Goal: Task Accomplishment & Management: Complete application form

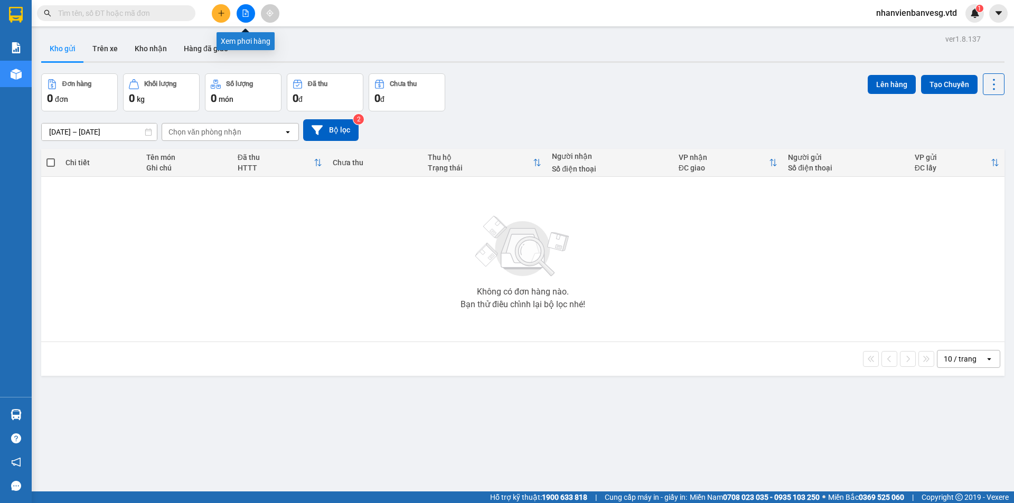
drag, startPoint x: 245, startPoint y: 14, endPoint x: 246, endPoint y: 6, distance: 7.6
click at [246, 6] on button at bounding box center [246, 13] width 18 height 18
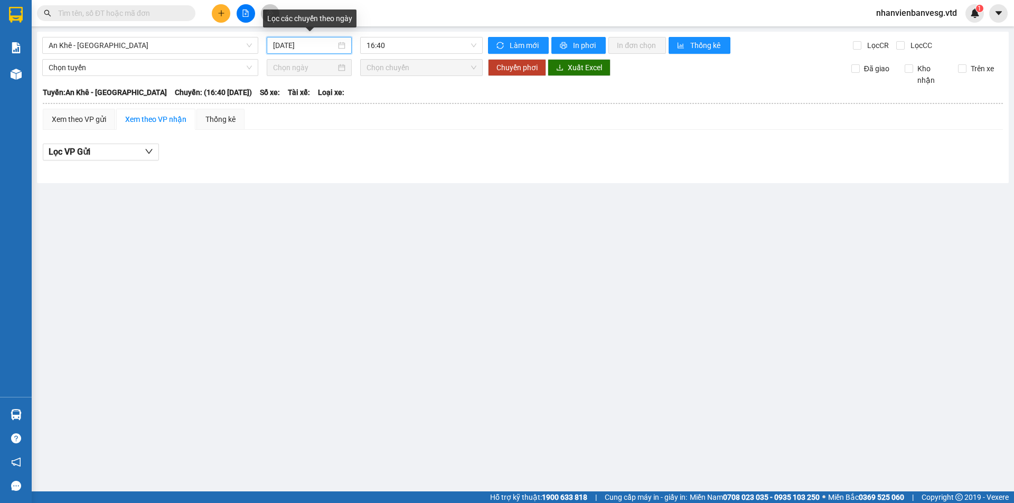
click at [295, 46] on input "[DATE]" at bounding box center [304, 46] width 63 height 12
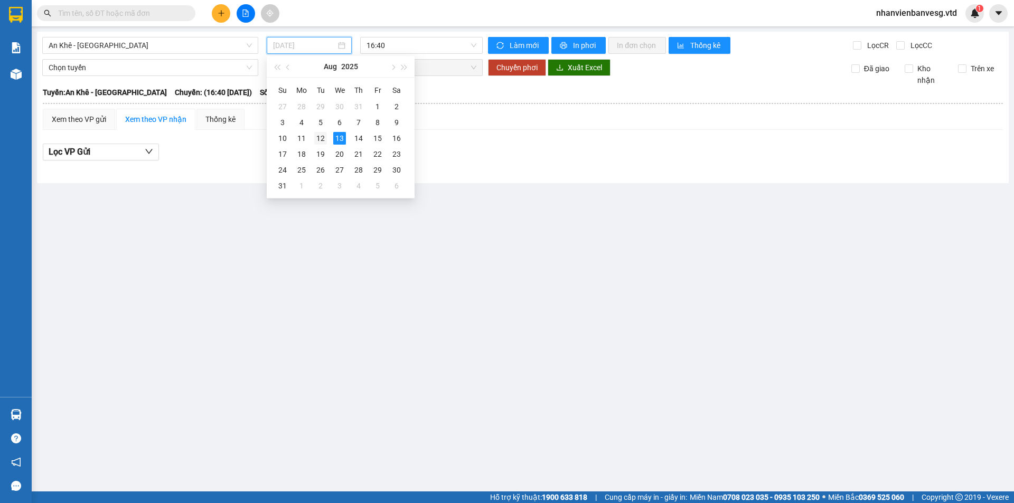
click at [323, 138] on div "12" at bounding box center [320, 138] width 13 height 13
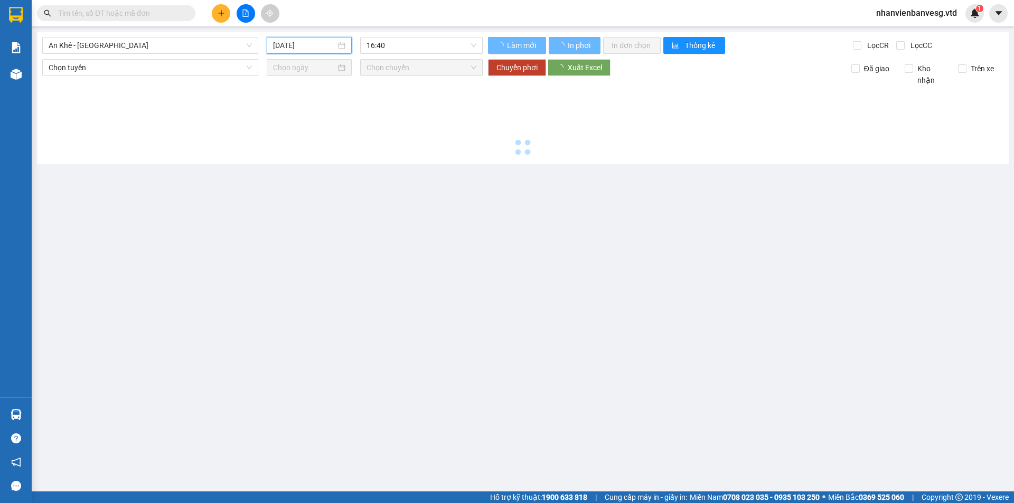
type input "[DATE]"
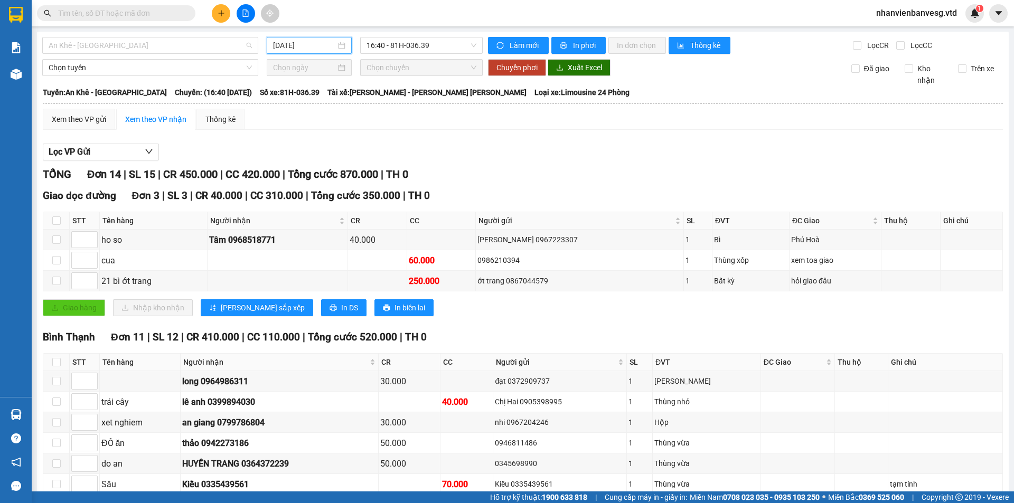
drag, startPoint x: 165, startPoint y: 50, endPoint x: 155, endPoint y: 97, distance: 48.1
click at [164, 52] on span "An Khê - [GEOGRAPHIC_DATA]" at bounding box center [150, 46] width 203 height 16
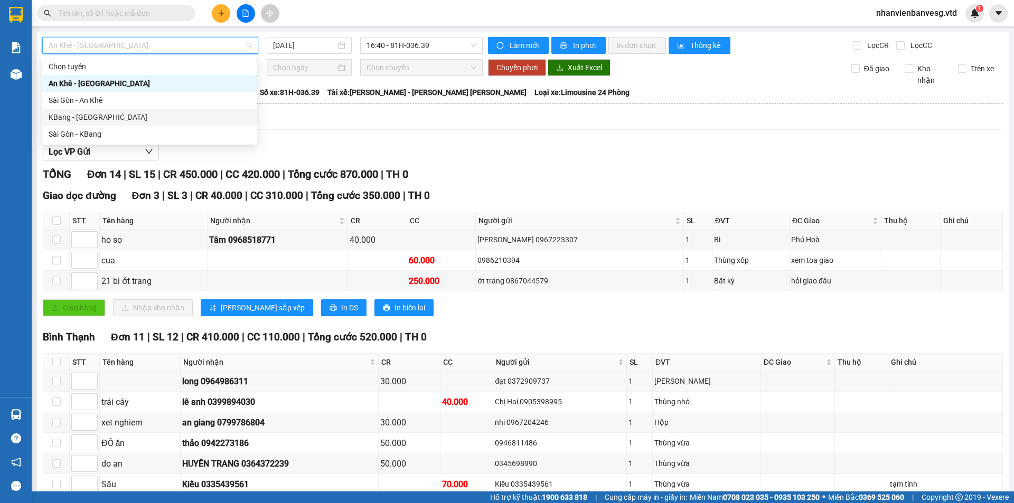
drag, startPoint x: 172, startPoint y: 118, endPoint x: 340, endPoint y: 82, distance: 171.8
click at [203, 114] on div "KBang - [GEOGRAPHIC_DATA]" at bounding box center [150, 117] width 202 height 12
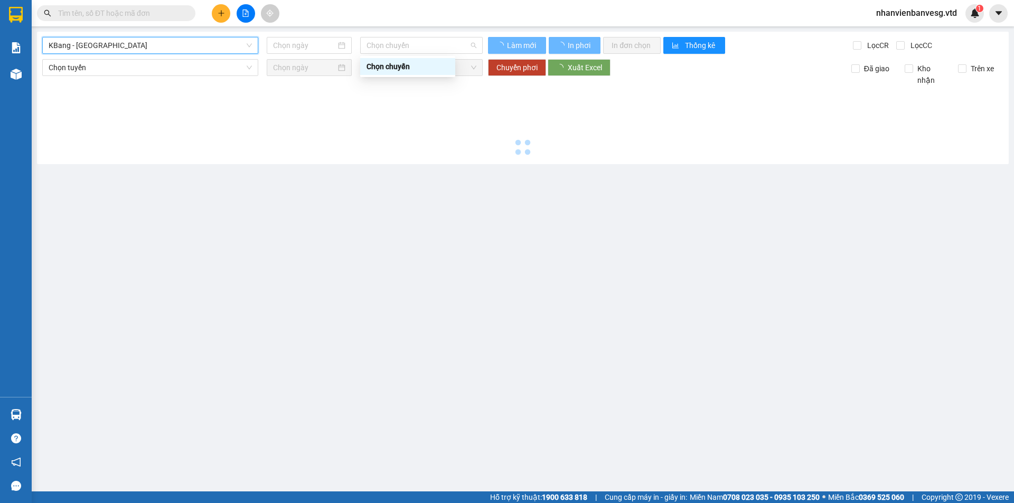
drag, startPoint x: 433, startPoint y: 42, endPoint x: 421, endPoint y: 61, distance: 22.6
click at [429, 48] on span "Chọn chuyến" at bounding box center [422, 46] width 110 height 16
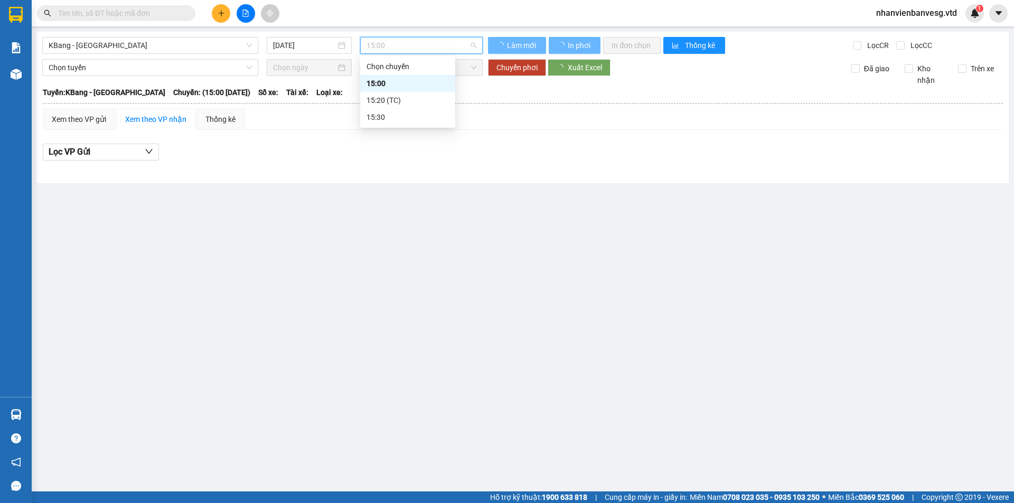
click at [402, 85] on div "15:00" at bounding box center [408, 84] width 82 height 12
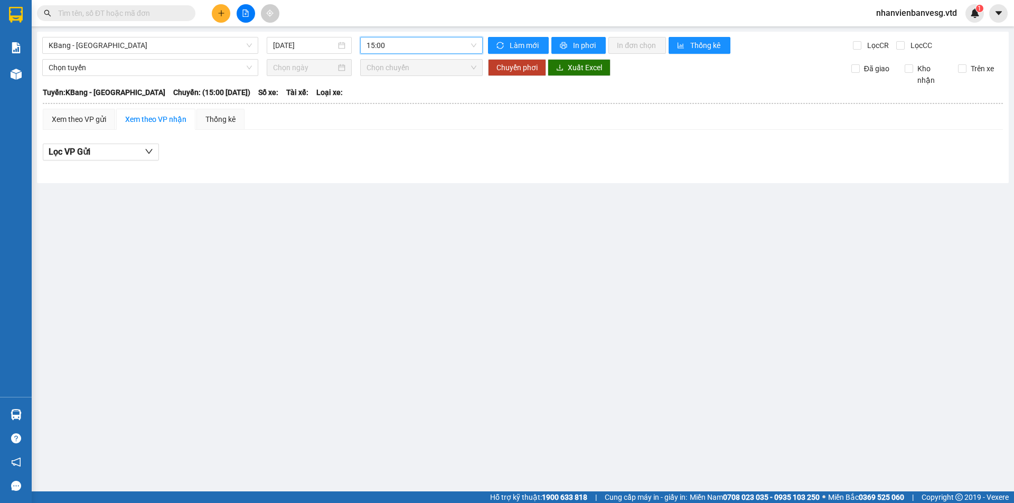
drag, startPoint x: 415, startPoint y: 44, endPoint x: 408, endPoint y: 77, distance: 33.1
click at [413, 57] on body "Kết quả [PERSON_NAME] ( 0 ) Bộ lọc No Data nhanvienbanvesg.vtd 1 [PERSON_NAME] …" at bounding box center [507, 251] width 1014 height 503
click at [311, 47] on input "[DATE]" at bounding box center [304, 46] width 63 height 12
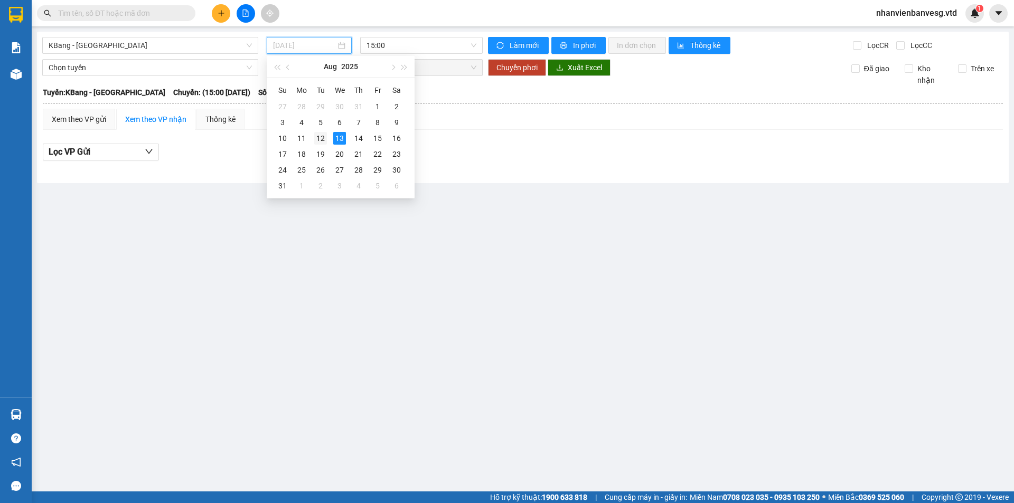
click at [318, 137] on div "12" at bounding box center [320, 138] width 13 height 13
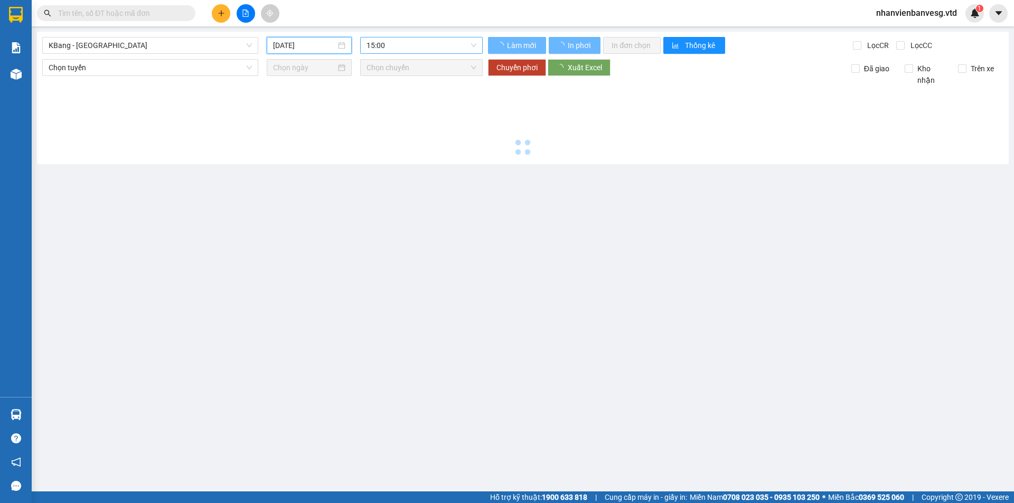
type input "[DATE]"
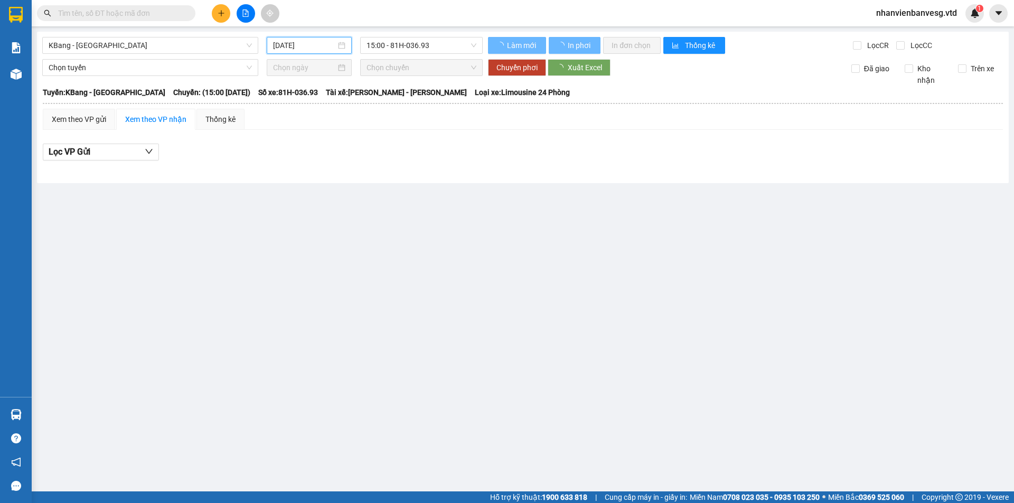
click at [426, 51] on span "15:00 - 81H-036.93" at bounding box center [422, 46] width 110 height 16
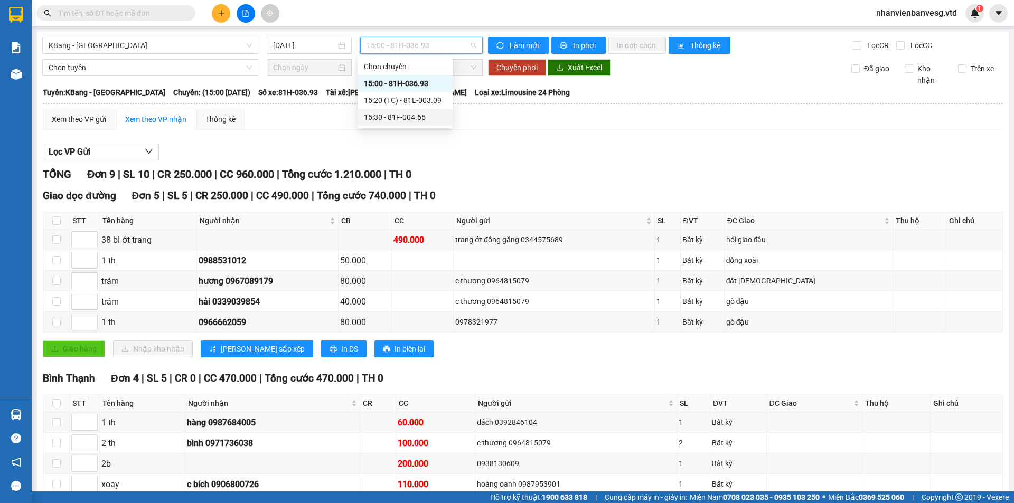
click at [485, 143] on div "Lọc VP Gửi [PERSON_NAME] 9 | SL 10 | CR 250.000 | CC 960.000 | [PERSON_NAME] 1…" at bounding box center [523, 335] width 960 height 395
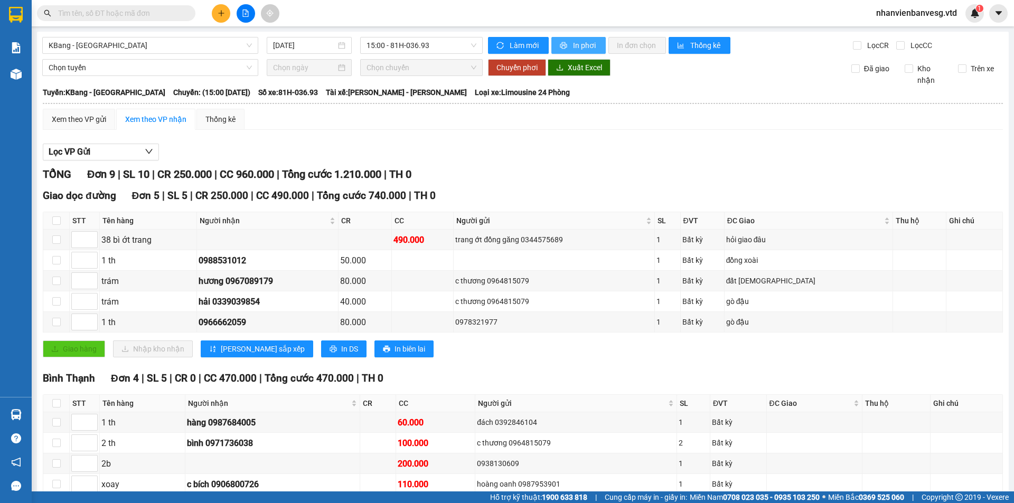
click at [590, 44] on span "In phơi" at bounding box center [585, 46] width 24 height 12
click at [198, 43] on span "KBang - [GEOGRAPHIC_DATA]" at bounding box center [150, 46] width 203 height 16
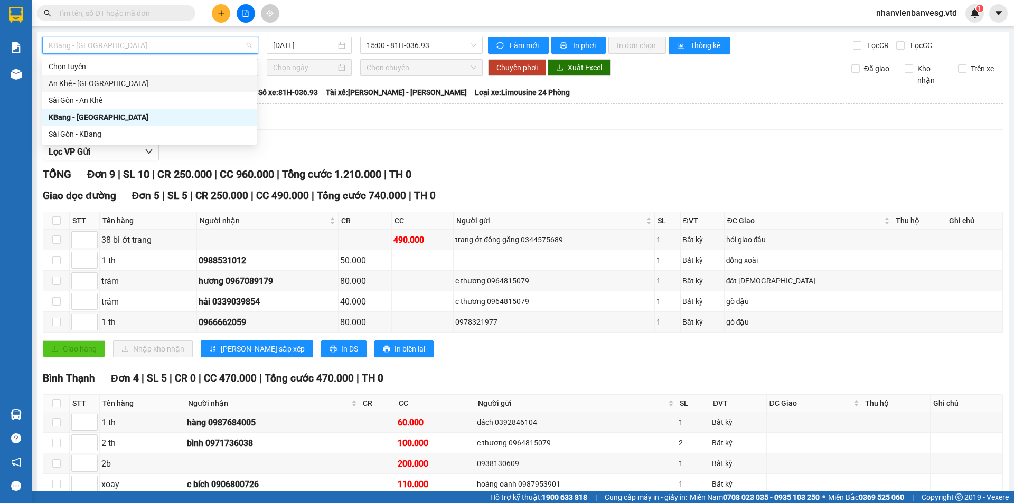
click at [176, 83] on div "An Khê - [GEOGRAPHIC_DATA]" at bounding box center [150, 84] width 202 height 12
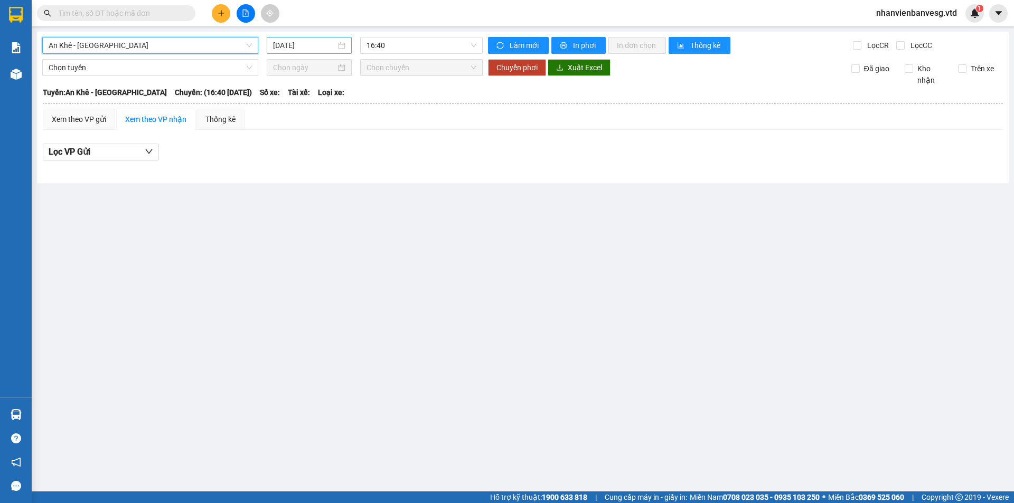
drag, startPoint x: 294, startPoint y: 45, endPoint x: 293, endPoint y: 51, distance: 6.4
click at [294, 45] on input "[DATE]" at bounding box center [304, 46] width 63 height 12
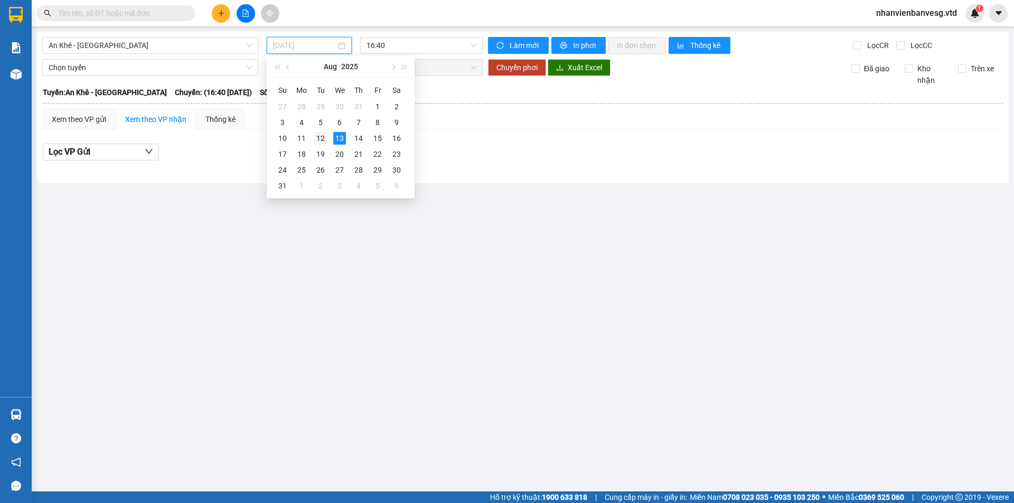
click at [320, 136] on div "12" at bounding box center [320, 138] width 13 height 13
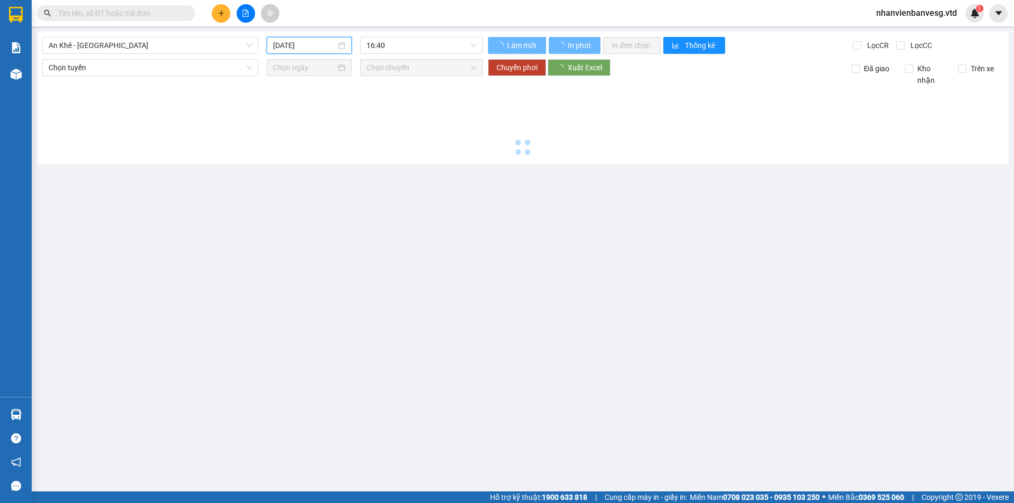
type input "[DATE]"
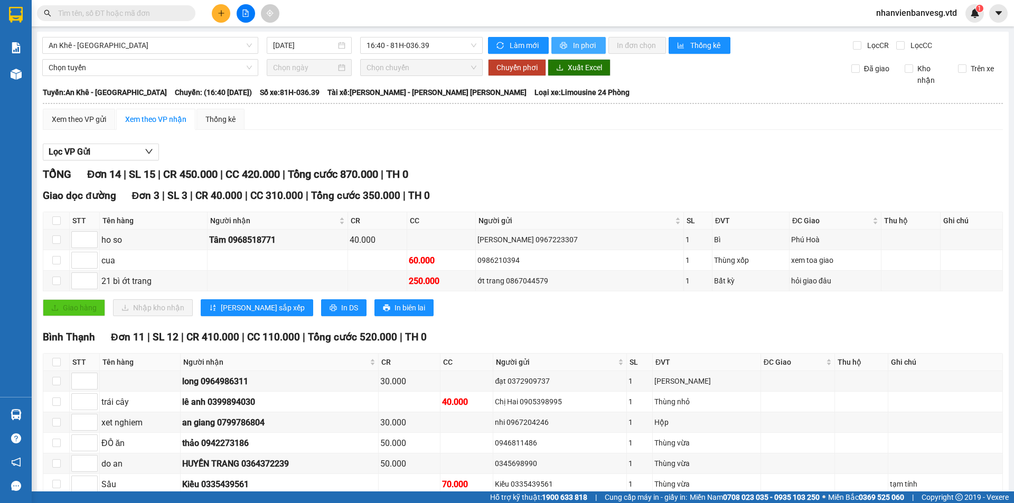
click at [587, 48] on span "In phơi" at bounding box center [585, 46] width 24 height 12
drag, startPoint x: 359, startPoint y: 13, endPoint x: 793, endPoint y: 23, distance: 434.8
click at [793, 23] on div "Kết quả [PERSON_NAME] ( 0 ) Bộ lọc No Data nhanvienbanvesg.vtd 1" at bounding box center [507, 13] width 1014 height 26
click at [228, 13] on button at bounding box center [221, 13] width 18 height 18
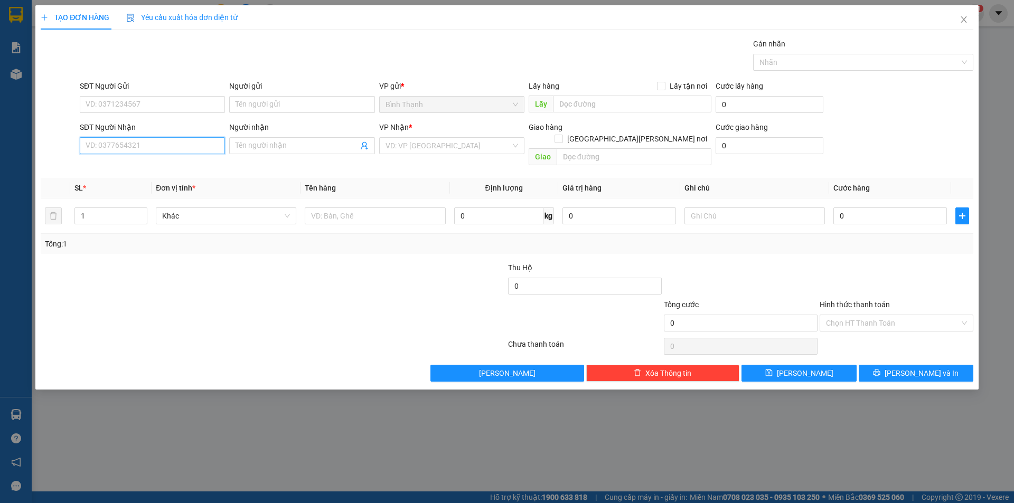
click at [172, 151] on input "SĐT Người Nhận" at bounding box center [152, 145] width 145 height 17
type input "0944007417"
click at [315, 145] on input "Người nhận" at bounding box center [297, 146] width 122 height 12
type input "d"
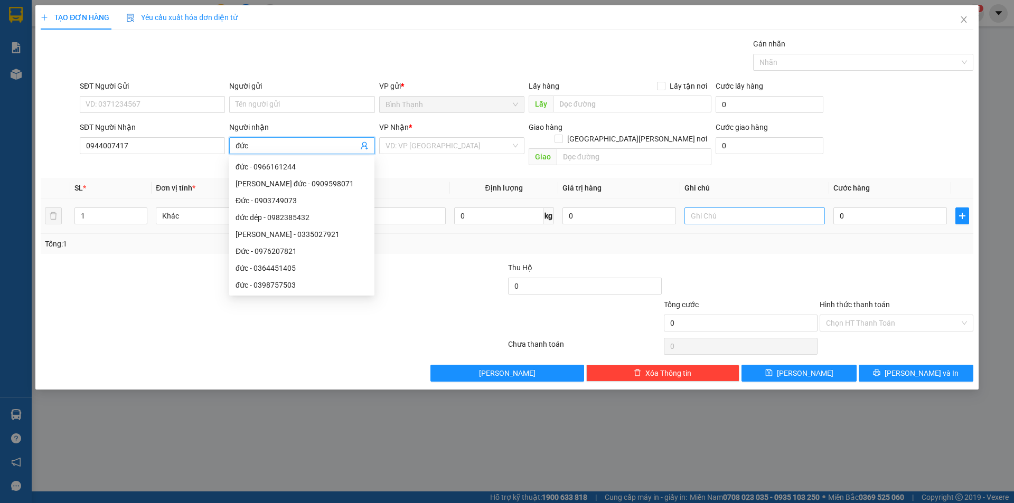
type input "đức"
click at [711, 209] on input "text" at bounding box center [755, 216] width 140 height 17
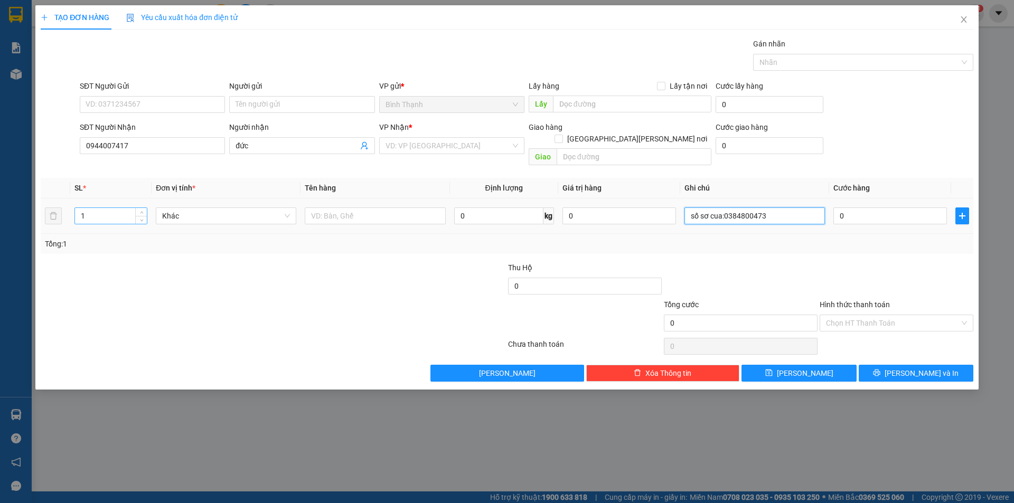
type input "số sơ cua:0384800473"
drag, startPoint x: 102, startPoint y: 211, endPoint x: 64, endPoint y: 214, distance: 37.6
click at [64, 214] on tr "1 Khác 0 kg 0 số sơ cua:0384800473 0" at bounding box center [507, 216] width 933 height 35
click at [849, 208] on input "0" at bounding box center [890, 216] width 114 height 17
type input "3"
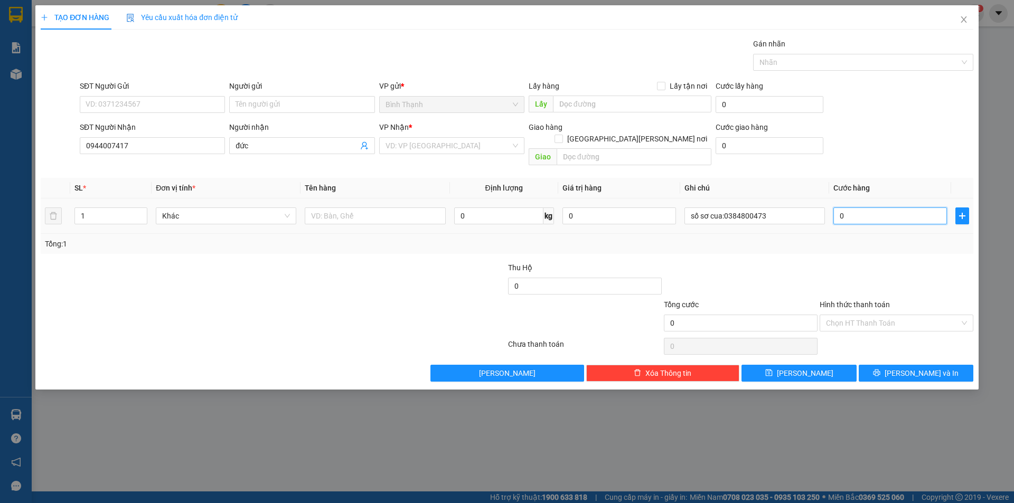
type input "3"
type input "30"
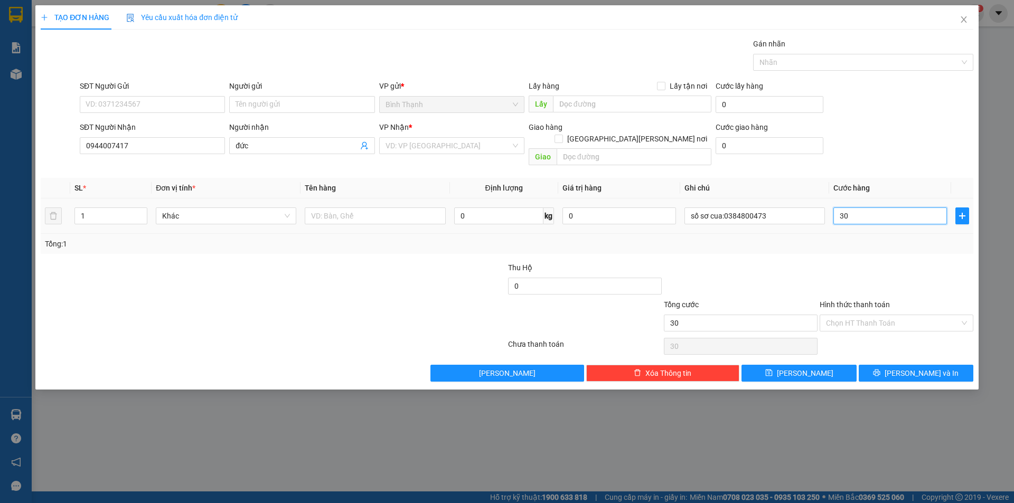
type input "300"
type input "3.000"
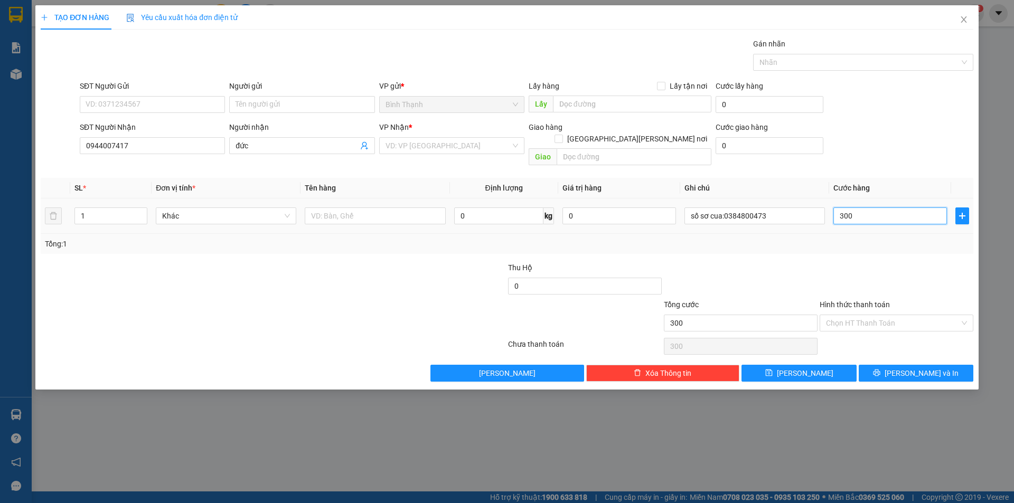
type input "3.000"
type input "30.000"
type input "300.000"
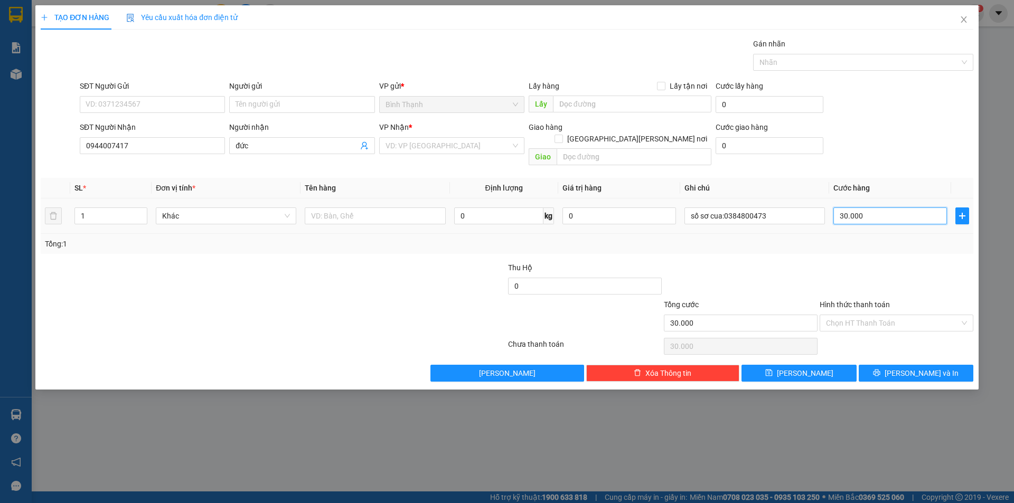
type input "300.000"
type input "30.000"
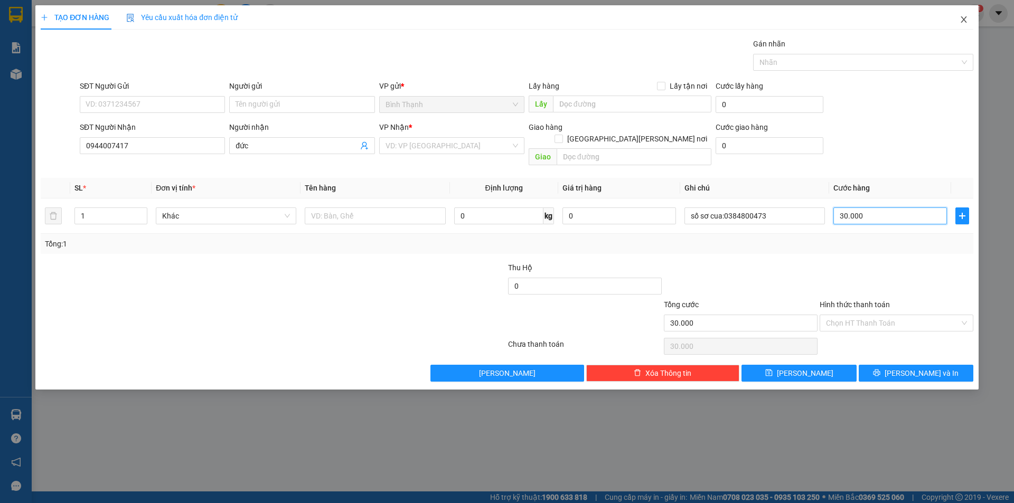
type input "30.000"
click at [967, 21] on icon "close" at bounding box center [964, 19] width 8 height 8
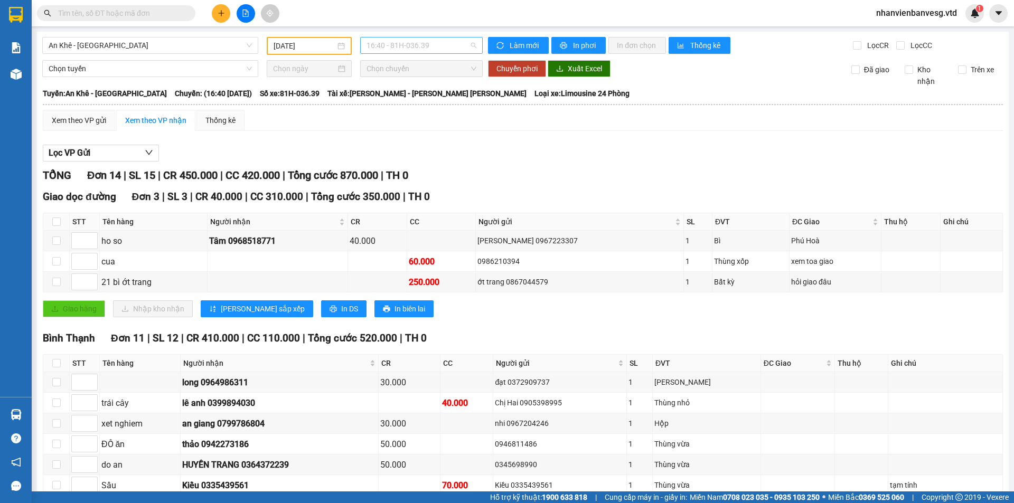
click at [387, 39] on span "16:40 - 81H-036.39" at bounding box center [422, 46] width 110 height 16
drag, startPoint x: 279, startPoint y: 48, endPoint x: 296, endPoint y: 45, distance: 16.6
click at [284, 44] on input "[DATE]" at bounding box center [305, 46] width 62 height 12
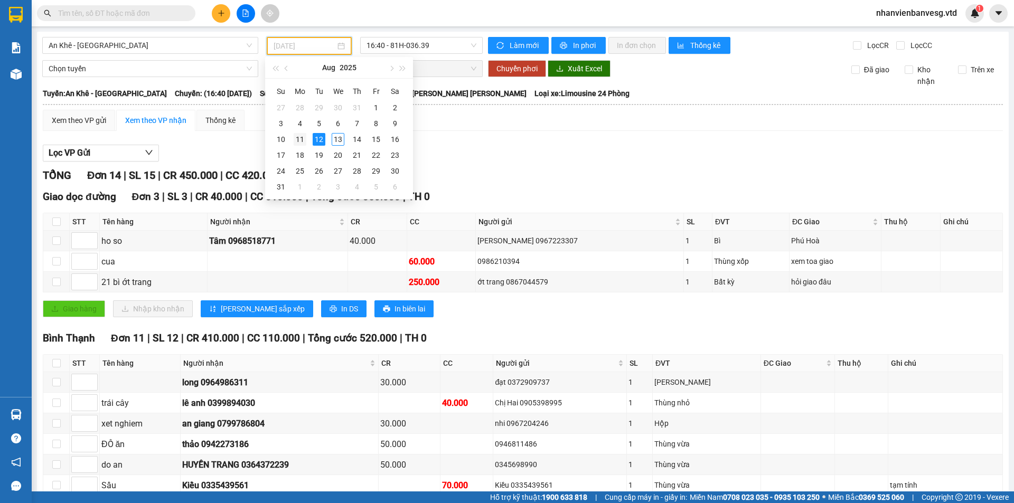
click at [303, 140] on div "11" at bounding box center [300, 139] width 13 height 13
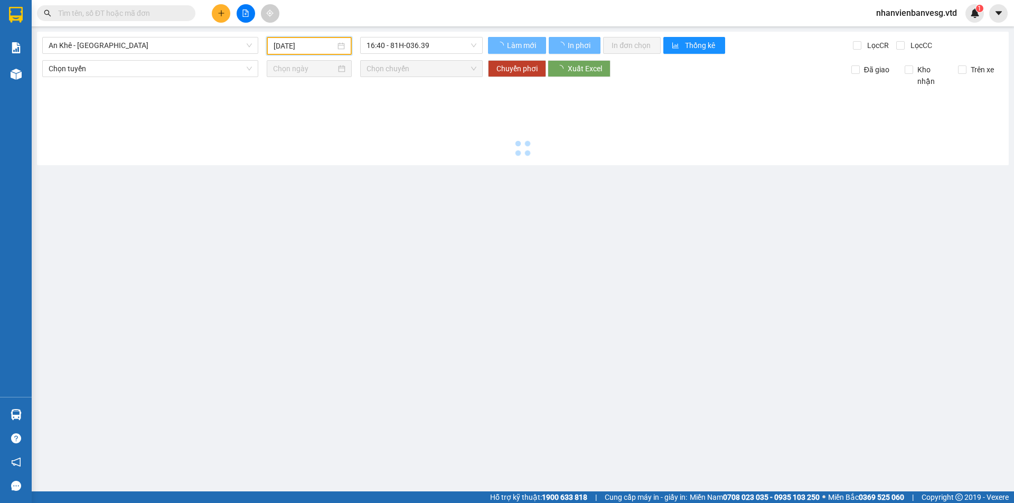
type input "[DATE]"
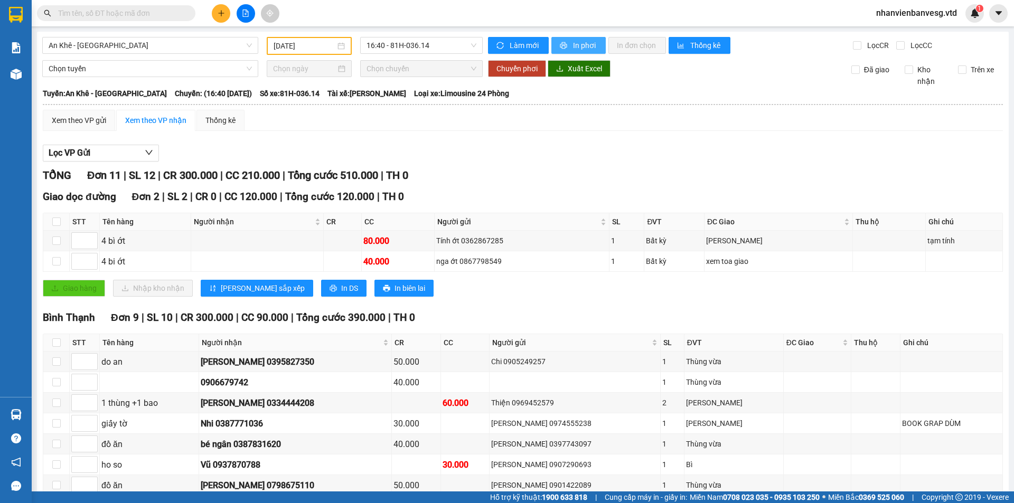
click at [585, 44] on span "In phơi" at bounding box center [585, 46] width 24 height 12
click at [433, 47] on span "16:40 - 81H-036.14" at bounding box center [422, 46] width 110 height 16
click at [162, 48] on span "An Khê - [GEOGRAPHIC_DATA]" at bounding box center [150, 46] width 203 height 16
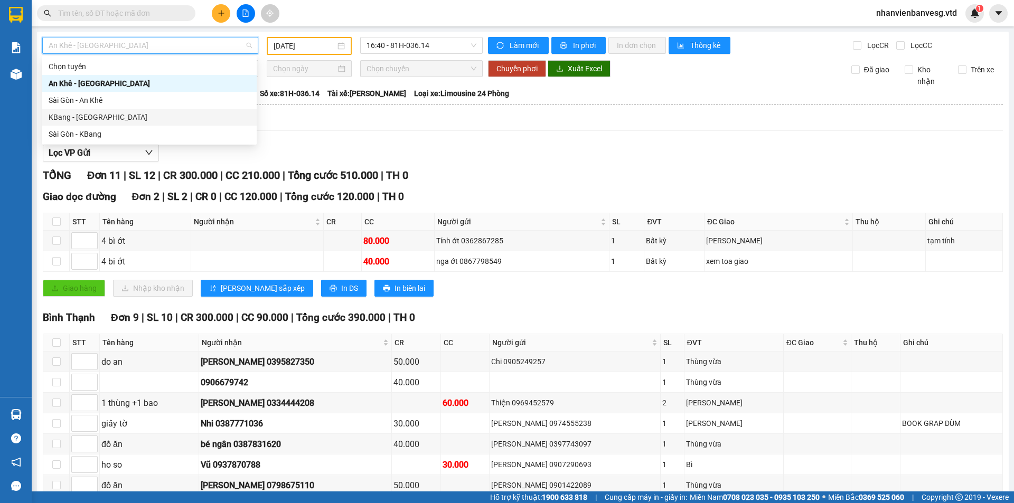
click at [144, 118] on div "KBang - [GEOGRAPHIC_DATA]" at bounding box center [150, 117] width 202 height 12
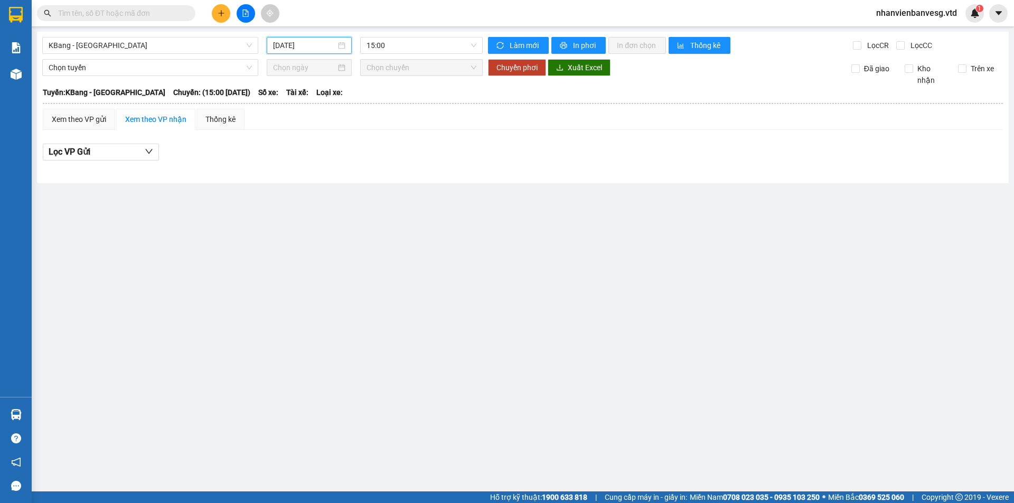
click at [306, 40] on input "[DATE]" at bounding box center [304, 46] width 63 height 12
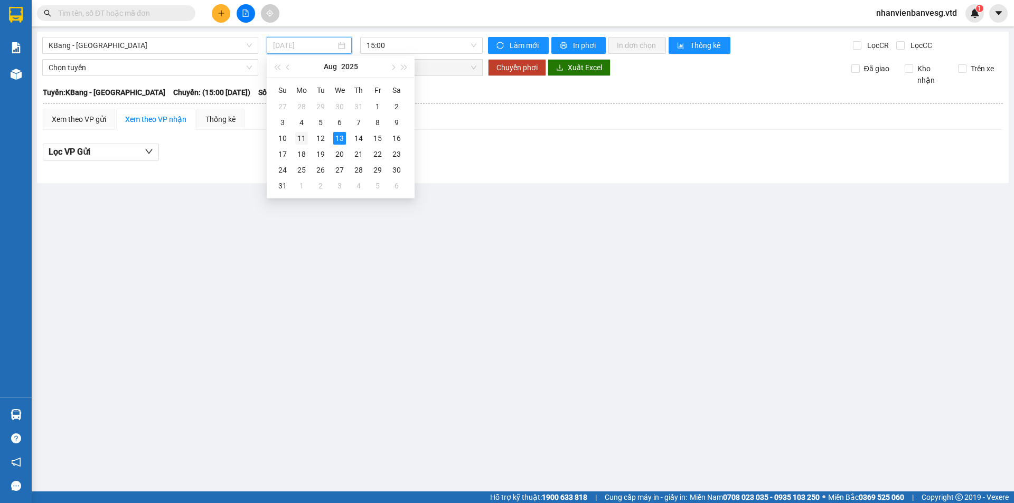
click at [297, 137] on div "11" at bounding box center [301, 138] width 13 height 13
type input "[DATE]"
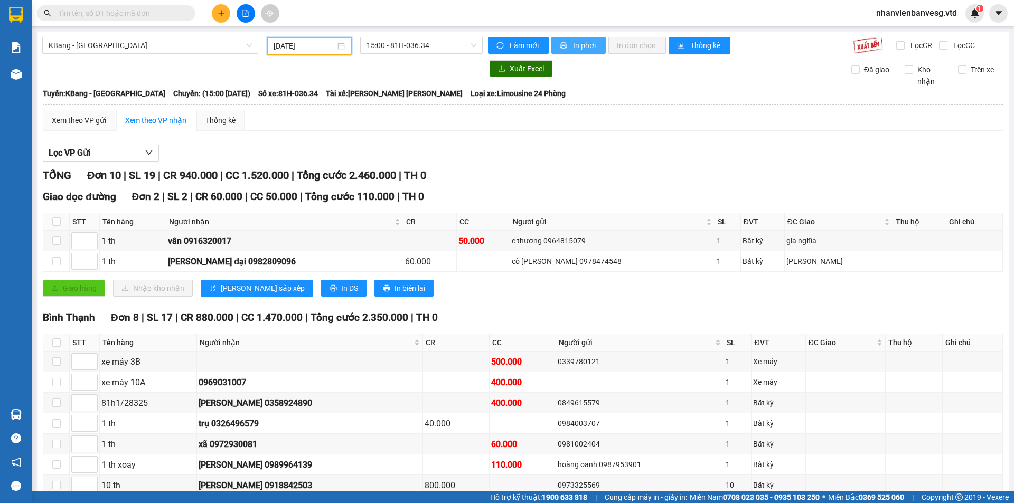
click at [574, 46] on span "In phơi" at bounding box center [585, 46] width 24 height 12
